Goal: Book appointment/travel/reservation

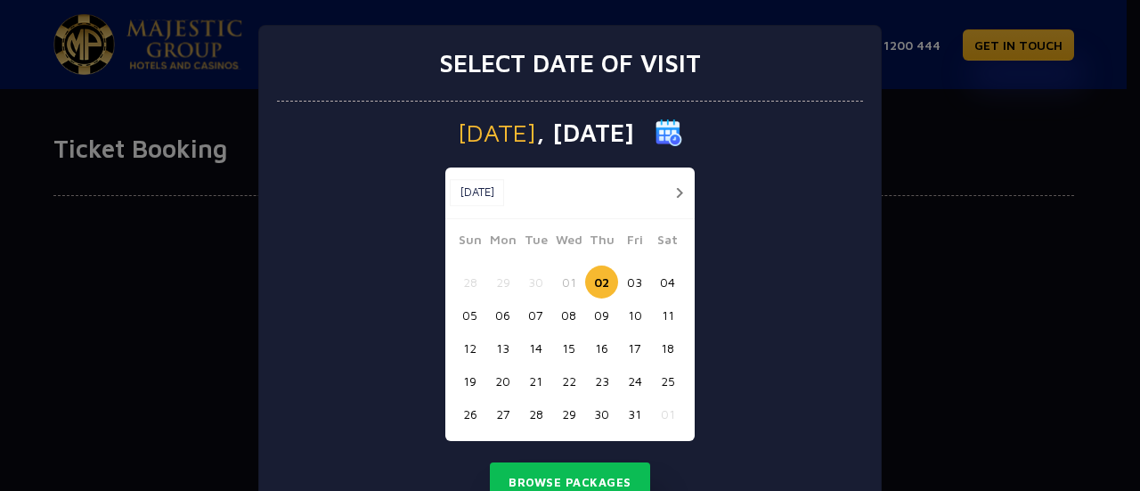
click at [563, 417] on button "29" at bounding box center [568, 413] width 33 height 33
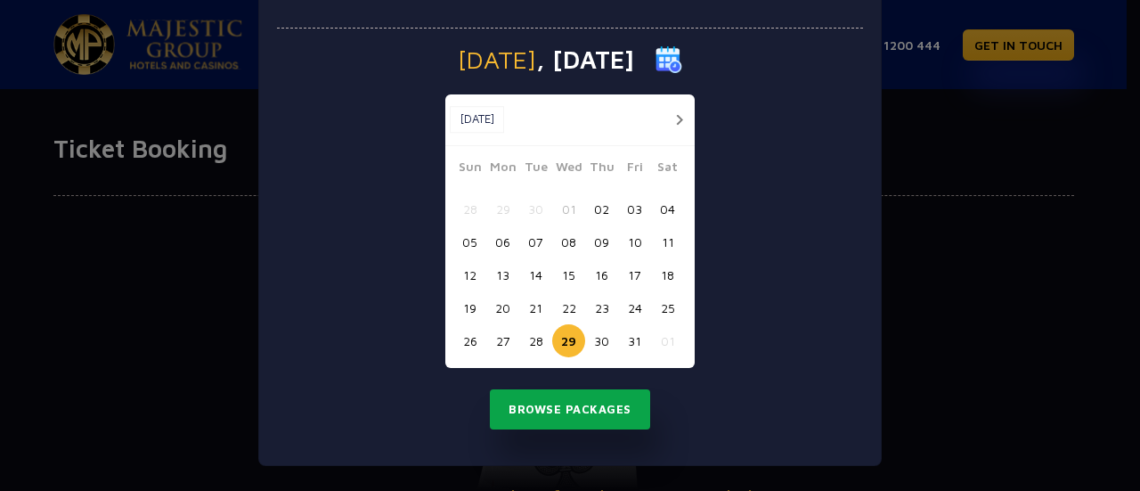
click at [605, 411] on button "Browse Packages" at bounding box center [570, 409] width 160 height 41
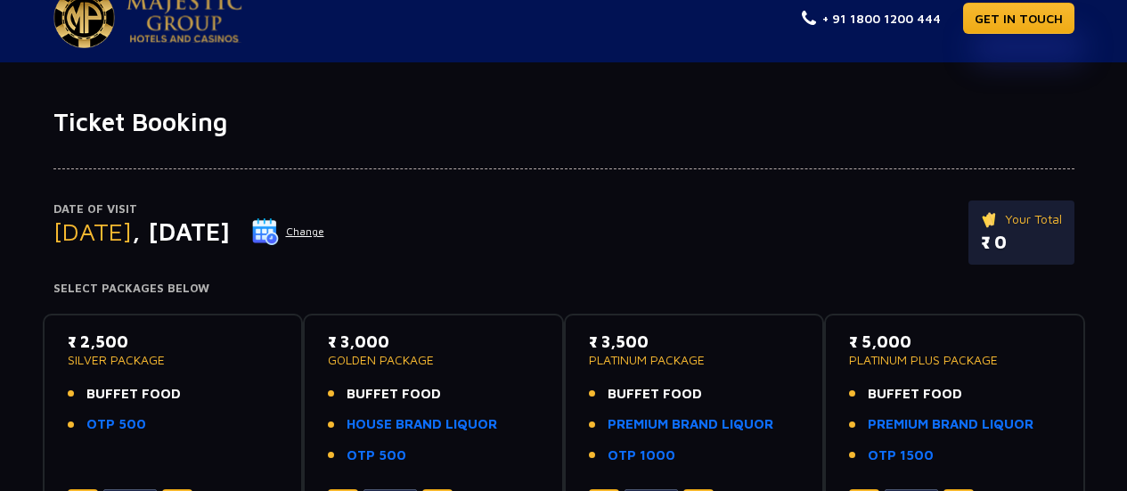
scroll to position [0, 0]
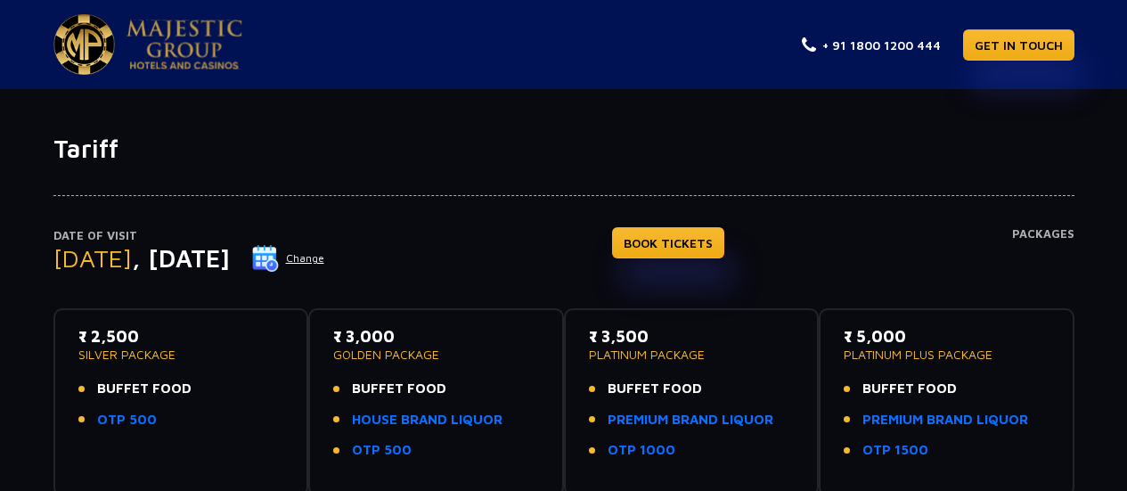
scroll to position [267, 0]
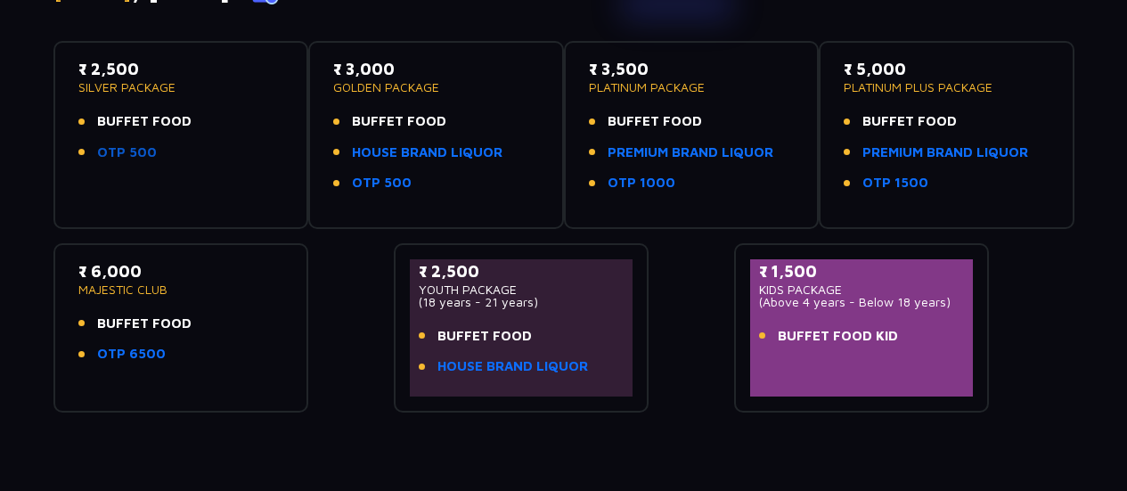
click at [134, 156] on link "OTP 500" at bounding box center [127, 153] width 60 height 20
